Goal: Check status: Check status

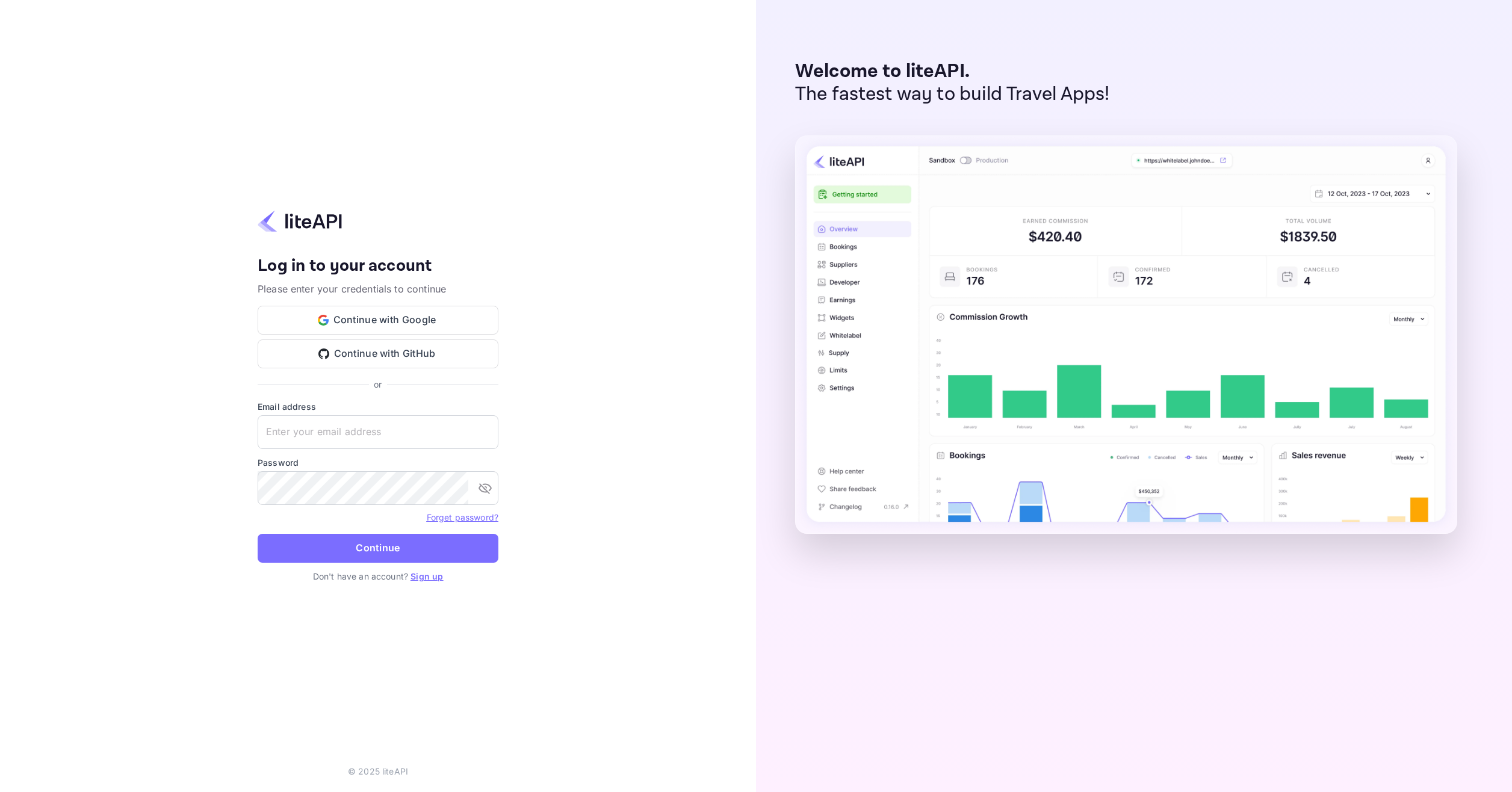
type input "adminpassword_support@yandex-team.ru"
click at [383, 533] on form "Email address adminpassword_support@yandex-team.ru ​ Password ​ Forget password…" at bounding box center [378, 485] width 241 height 170
click at [382, 543] on button "Continue" at bounding box center [378, 548] width 241 height 29
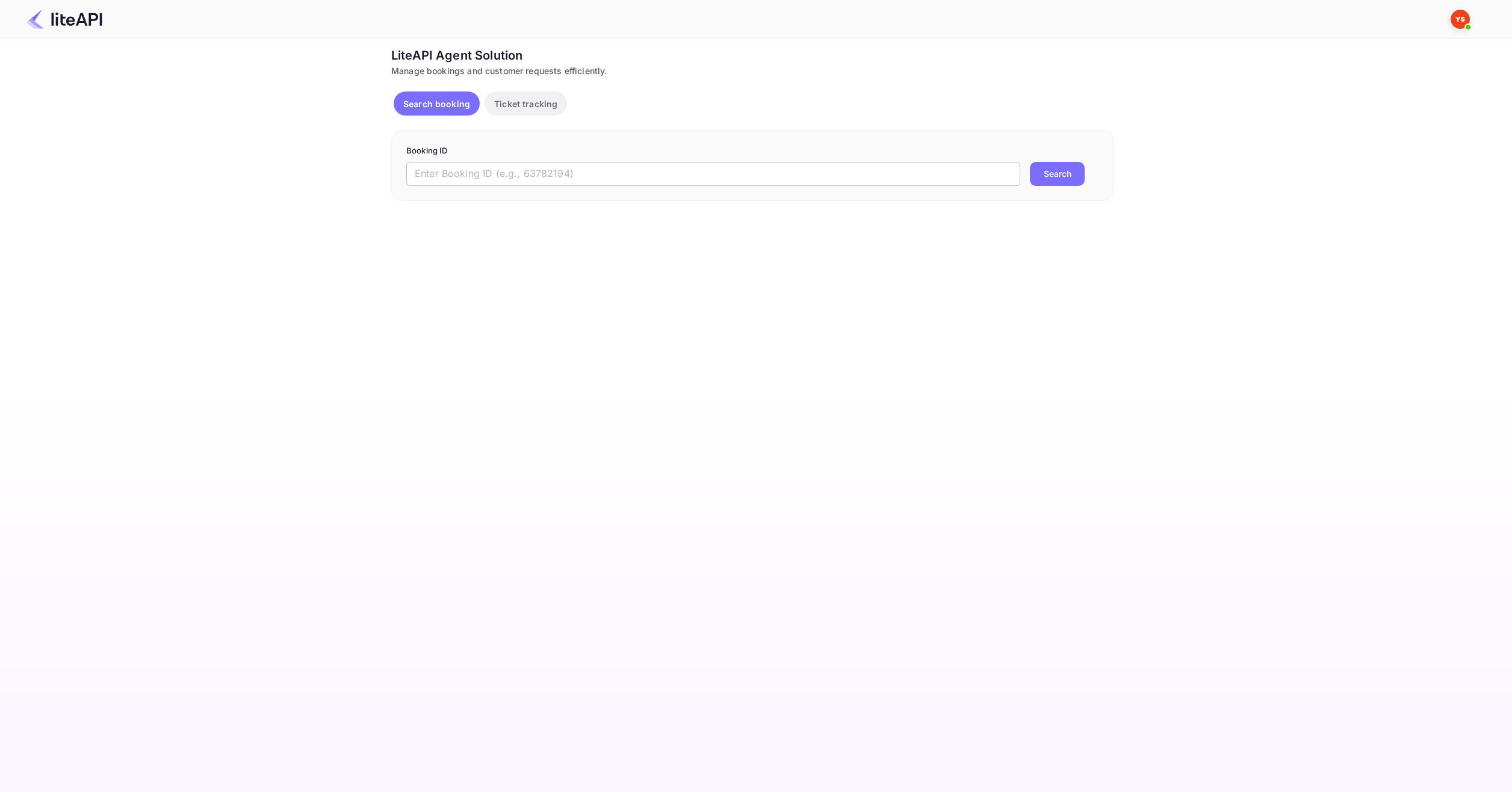
drag, startPoint x: 590, startPoint y: 178, endPoint x: 633, endPoint y: 181, distance: 43.1
click at [589, 178] on input "text" at bounding box center [713, 173] width 614 height 24
paste input "8945610"
type input "8945610"
click at [1077, 173] on button "Search" at bounding box center [1057, 173] width 55 height 24
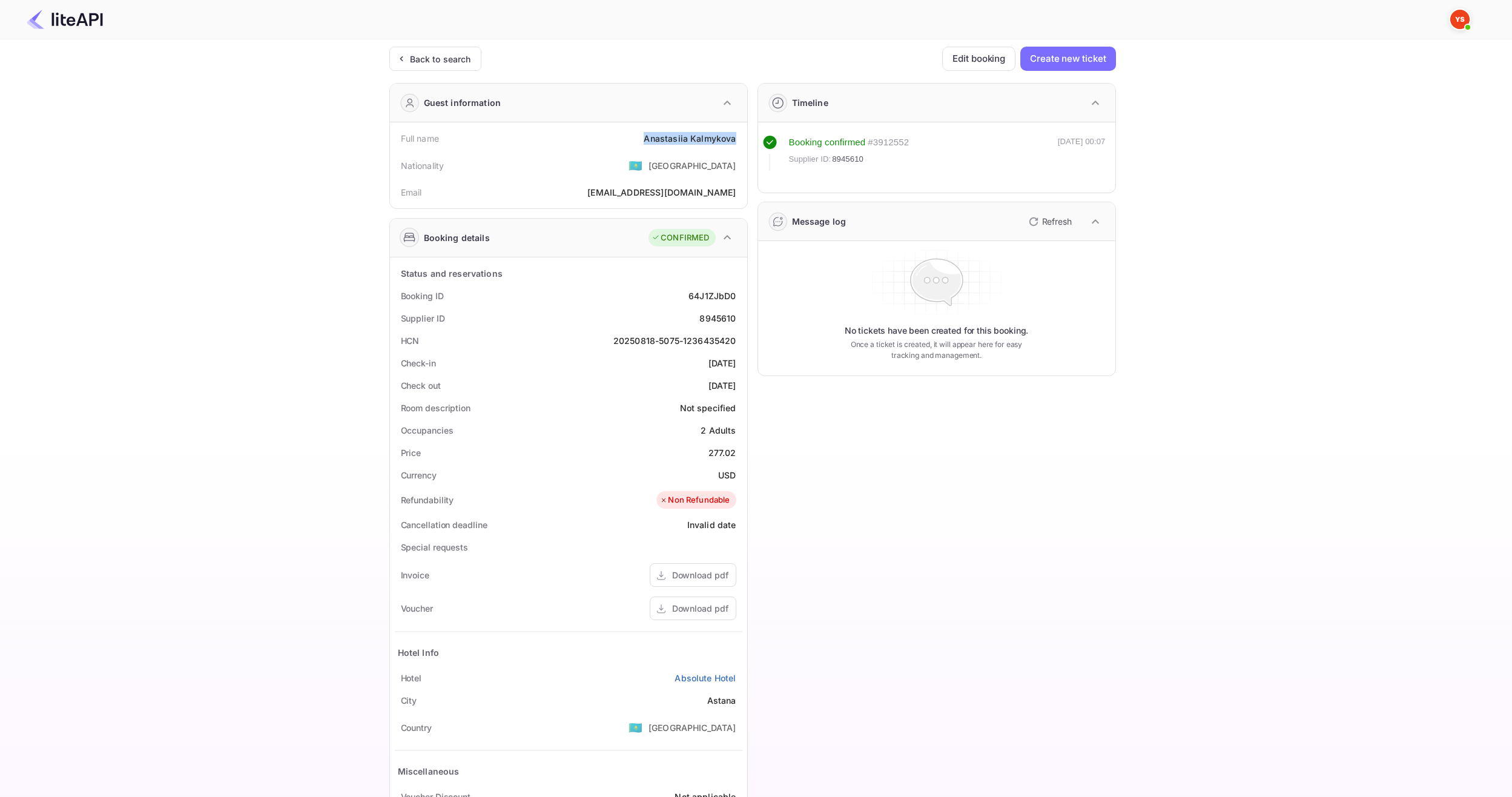
drag, startPoint x: 646, startPoint y: 137, endPoint x: 738, endPoint y: 139, distance: 92.0
click at [738, 139] on div "Full name [PERSON_NAME]" at bounding box center [568, 138] width 347 height 23
copy div "[PERSON_NAME]"
drag, startPoint x: 711, startPoint y: 452, endPoint x: 741, endPoint y: 452, distance: 30.0
click at [741, 452] on div "Price 277.02" at bounding box center [568, 452] width 347 height 23
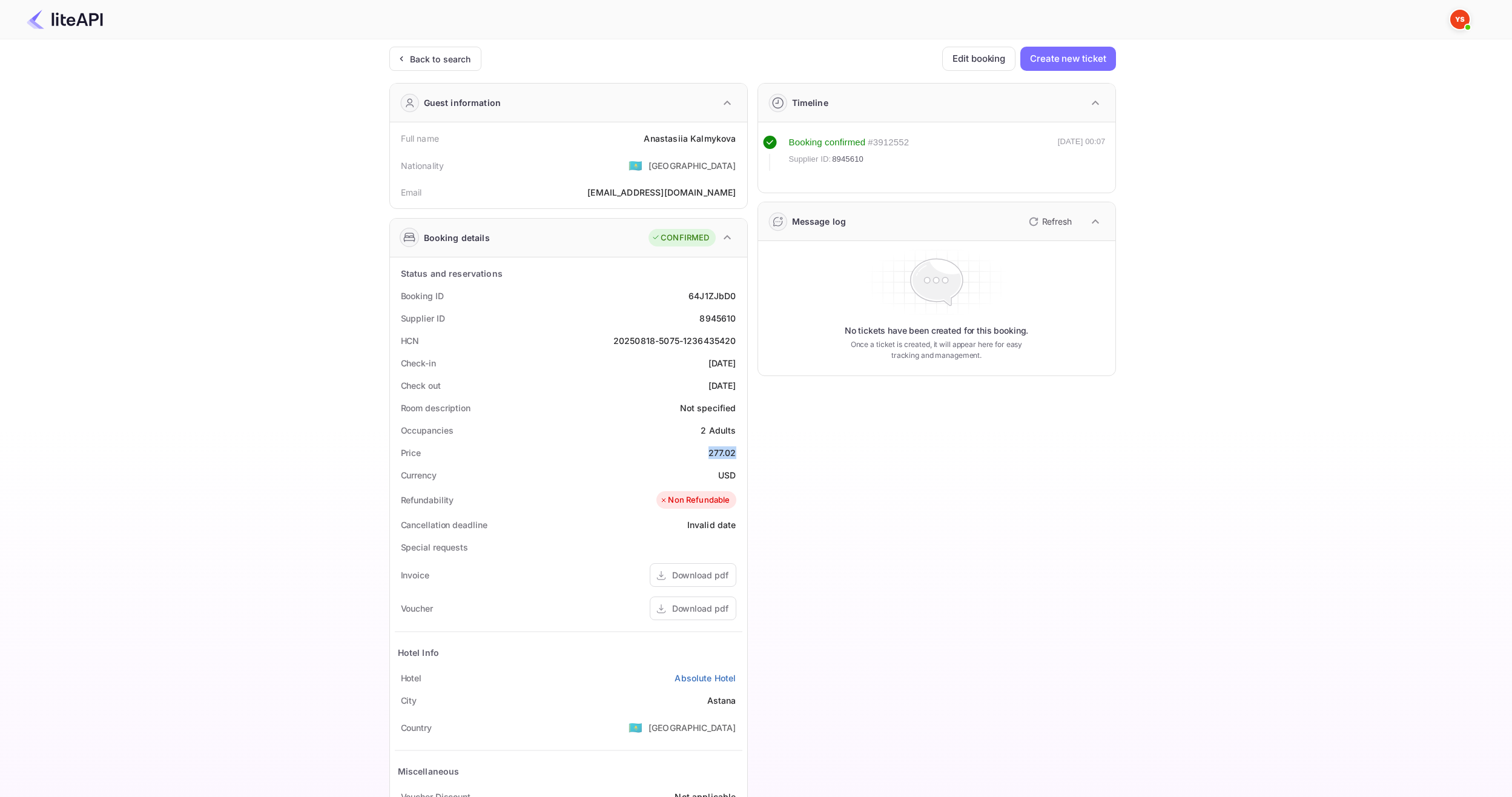
copy div "277.02"
